Goal: Transaction & Acquisition: Purchase product/service

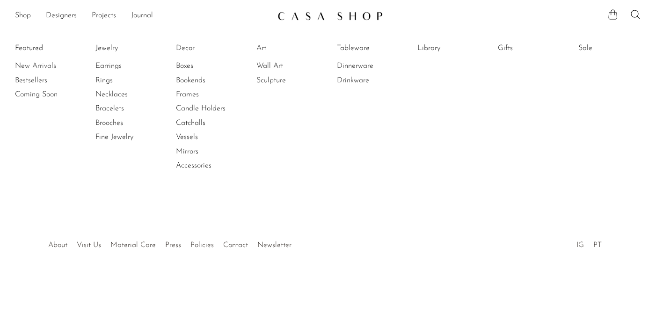
click at [35, 67] on link "New Arrivals" at bounding box center [50, 66] width 70 height 10
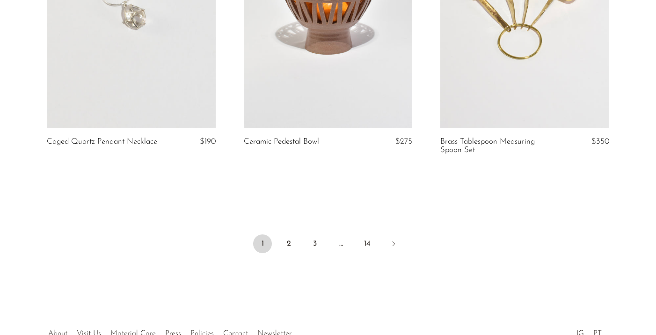
scroll to position [3299, 0]
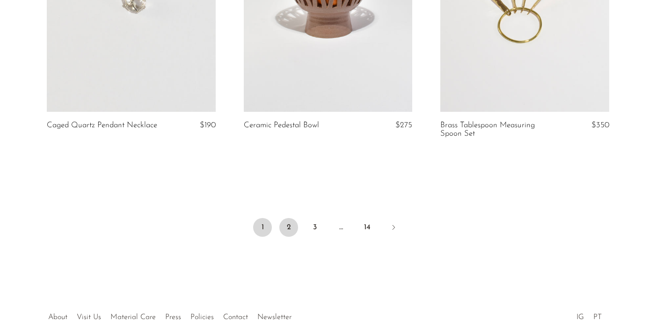
click at [291, 226] on link "2" at bounding box center [288, 227] width 19 height 19
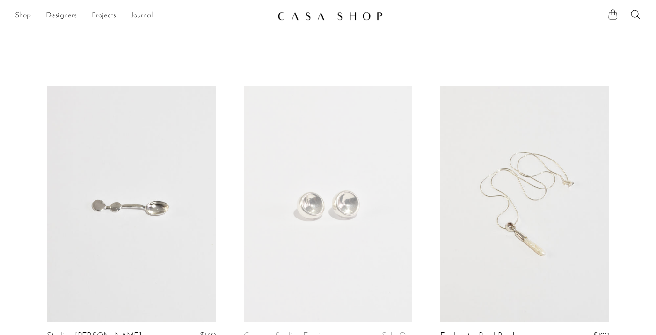
click at [24, 19] on link "Shop" at bounding box center [23, 16] width 16 height 12
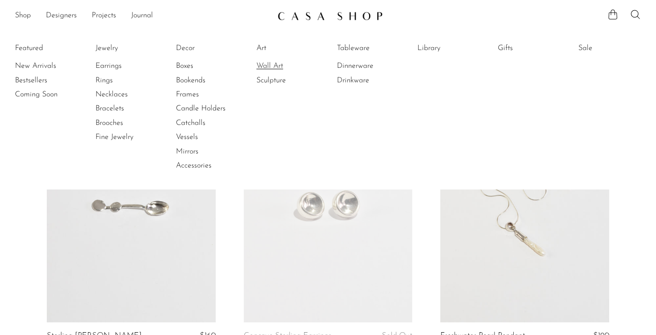
click at [270, 61] on link "Wall Art" at bounding box center [291, 66] width 70 height 10
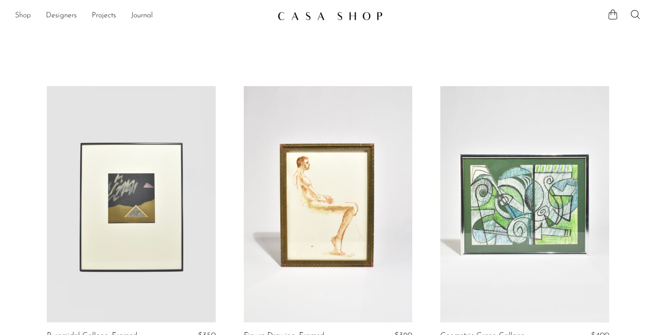
click at [24, 17] on link "Shop" at bounding box center [23, 16] width 16 height 12
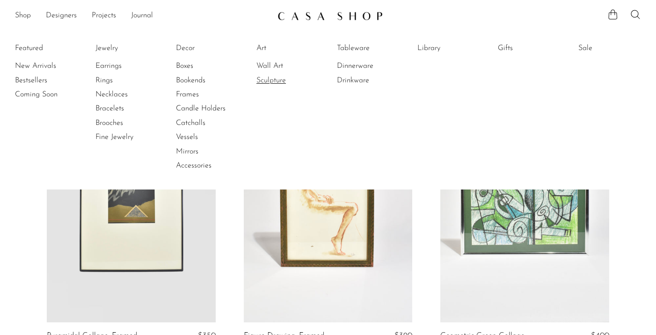
click at [273, 79] on link "Sculpture" at bounding box center [291, 80] width 70 height 10
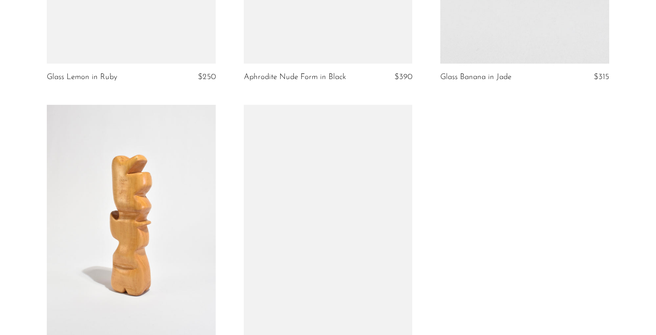
scroll to position [3216, 0]
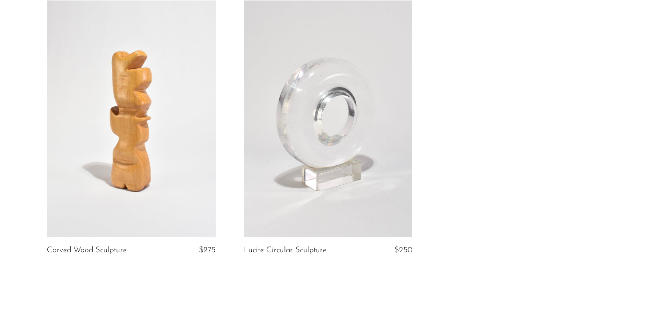
scroll to position [3123, 0]
